Goal: Information Seeking & Learning: Learn about a topic

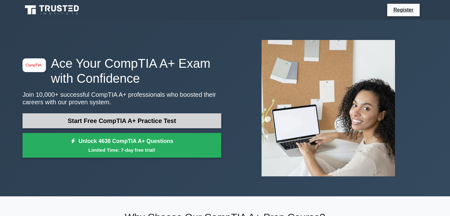
click at [83, 124] on link "Start Free CompTIA A+ Practice Test" at bounding box center [121, 120] width 199 height 15
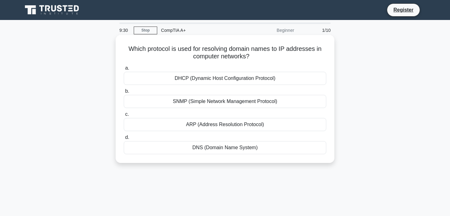
click at [241, 80] on div "DHCP (Dynamic Host Configuration Protocol)" at bounding box center [225, 78] width 202 height 13
click at [124, 70] on input "a. DHCP (Dynamic Host Configuration Protocol)" at bounding box center [124, 68] width 0 height 4
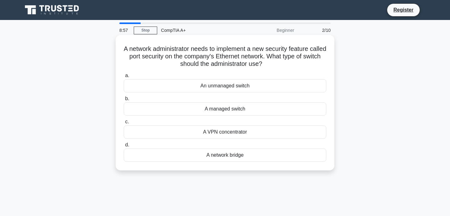
click at [239, 112] on div "A managed switch" at bounding box center [225, 108] width 202 height 13
click at [124, 101] on input "b. A managed switch" at bounding box center [124, 99] width 0 height 4
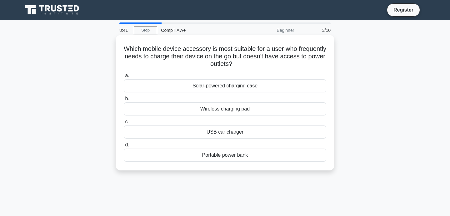
click at [251, 108] on div "Wireless charging pad" at bounding box center [225, 108] width 202 height 13
click at [124, 101] on input "b. Wireless charging pad" at bounding box center [124, 99] width 0 height 4
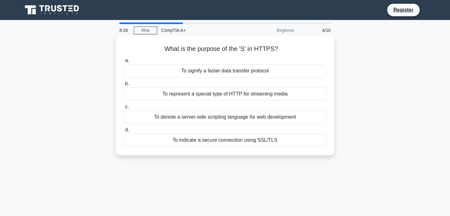
click at [257, 141] on div "To indicate a secure connection using SSL/TLS" at bounding box center [225, 140] width 202 height 13
click at [124, 132] on input "d. To indicate a secure connection using SSL/TLS" at bounding box center [124, 130] width 0 height 4
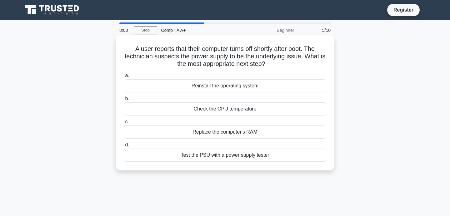
click at [196, 157] on div "Test the PSU with a power supply tester" at bounding box center [225, 155] width 202 height 13
click at [124, 147] on input "d. Test the PSU with a power supply tester" at bounding box center [124, 145] width 0 height 4
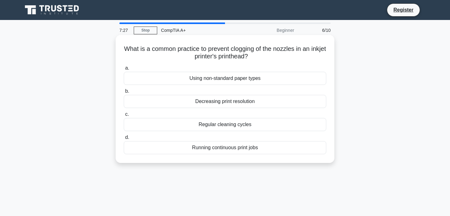
click at [219, 121] on div "Regular cleaning cycles" at bounding box center [225, 124] width 202 height 13
click at [124, 116] on input "c. Regular cleaning cycles" at bounding box center [124, 114] width 0 height 4
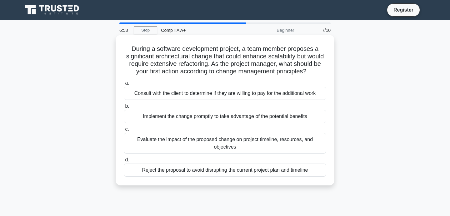
click at [258, 145] on div "Evaluate the impact of the proposed change on project timeline, resources, and …" at bounding box center [225, 143] width 202 height 21
click at [124, 131] on input "c. Evaluate the impact of the proposed change on project timeline, resources, a…" at bounding box center [124, 129] width 0 height 4
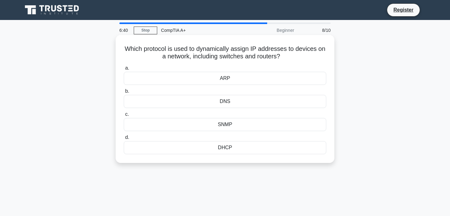
click at [229, 150] on div "DHCP" at bounding box center [225, 147] width 202 height 13
click at [124, 140] on input "d. DHCP" at bounding box center [124, 137] width 0 height 4
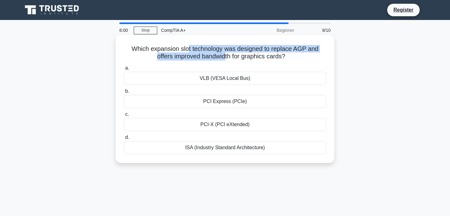
drag, startPoint x: 179, startPoint y: 52, endPoint x: 216, endPoint y: 56, distance: 36.7
click at [216, 56] on h5 "Which expansion slot technology was designed to replace AGP and offers improved…" at bounding box center [225, 53] width 204 height 16
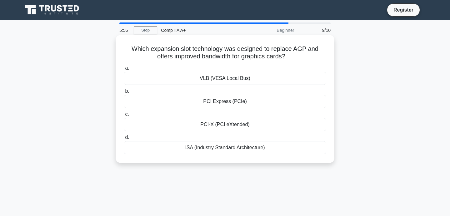
click at [203, 103] on div "PCI Express (PCIe)" at bounding box center [225, 101] width 202 height 13
click at [124, 93] on input "b. PCI Express (PCIe)" at bounding box center [124, 91] width 0 height 4
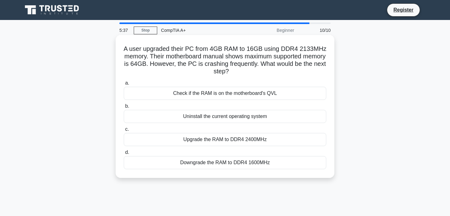
click at [171, 90] on div "Check if the RAM is on the motherboard's QVL" at bounding box center [225, 93] width 202 height 13
click at [124, 85] on input "a. Check if the RAM is on the motherboard's QVL" at bounding box center [124, 83] width 0 height 4
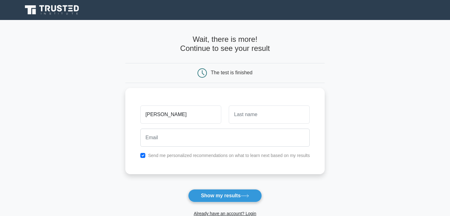
type input "Ivan"
type input "Andreev"
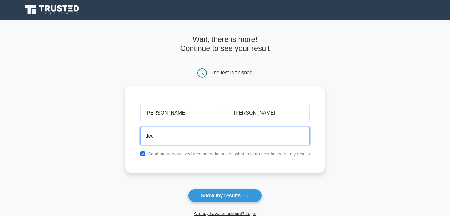
click at [168, 138] on input "dec" at bounding box center [225, 136] width 170 height 18
type input "Denica394@gmail.com"
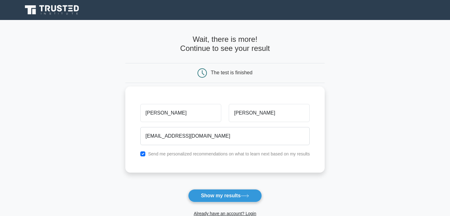
click at [172, 155] on label "Send me personalized recommendations on what to learn next based on my results" at bounding box center [229, 153] width 162 height 5
drag, startPoint x: 208, startPoint y: 196, endPoint x: 143, endPoint y: 150, distance: 79.8
click at [136, 149] on form "Wait, there is more! Continue to see your result The test is finished Ivan Andr…" at bounding box center [224, 132] width 199 height 195
click at [143, 153] on input "checkbox" at bounding box center [142, 153] width 5 height 5
checkbox input "false"
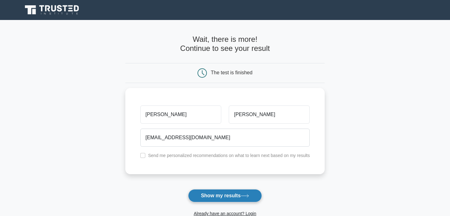
click at [208, 201] on button "Show my results" at bounding box center [225, 195] width 74 height 13
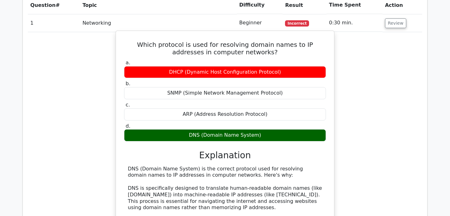
scroll to position [510, 0]
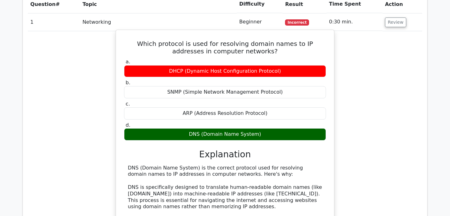
click at [201, 128] on div "DNS (Domain Name System)" at bounding box center [225, 134] width 202 height 12
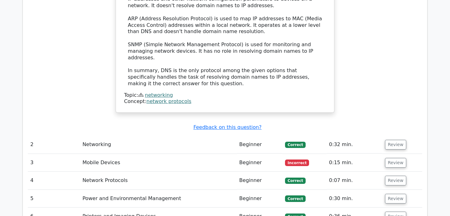
scroll to position [754, 0]
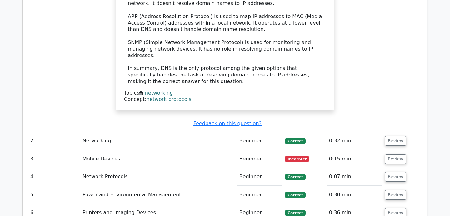
click at [176, 150] on td "Mobile Devices" at bounding box center [158, 159] width 157 height 18
click at [40, 150] on td "3" at bounding box center [54, 159] width 52 height 18
click at [127, 150] on td "Mobile Devices" at bounding box center [158, 159] width 157 height 18
click at [389, 154] on button "Review" at bounding box center [395, 159] width 21 height 10
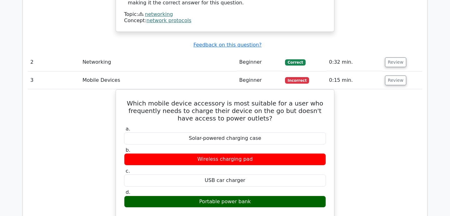
scroll to position [840, 0]
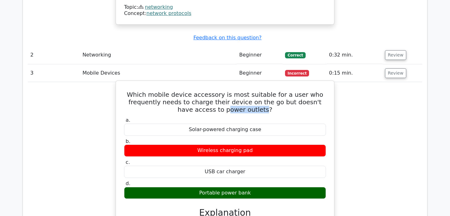
drag, startPoint x: 220, startPoint y: 87, endPoint x: 255, endPoint y: 90, distance: 34.8
click at [255, 91] on h5 "Which mobile device accessory is most suitable for a user who frequently needs …" at bounding box center [224, 102] width 203 height 22
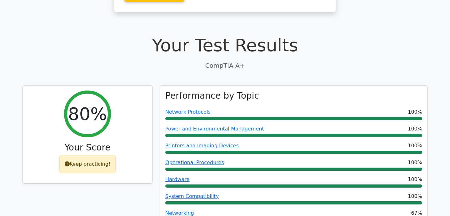
scroll to position [0, 0]
